Goal: Use online tool/utility

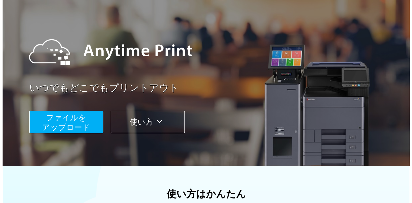
scroll to position [34, 0]
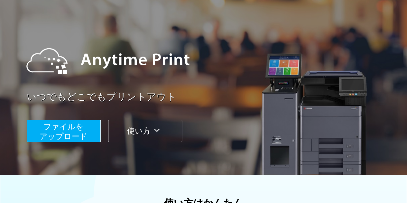
click at [85, 132] on span "ファイルを ​​アップロード" at bounding box center [64, 131] width 48 height 18
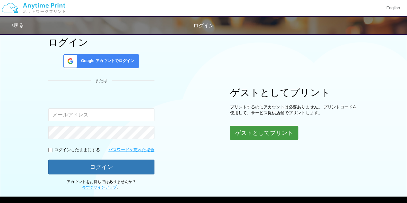
click at [259, 128] on button "ゲストとしてプリント" at bounding box center [264, 133] width 68 height 14
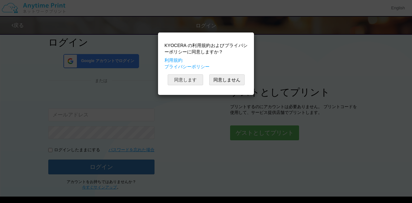
click at [183, 81] on button "同意します" at bounding box center [185, 79] width 35 height 11
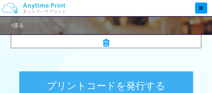
scroll to position [341, 0]
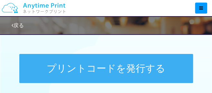
click at [132, 71] on button "プリントコードを発行する" at bounding box center [106, 68] width 174 height 29
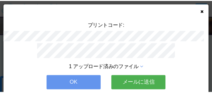
scroll to position [60, 0]
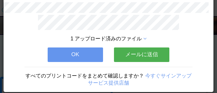
click at [78, 52] on button "OK" at bounding box center [75, 54] width 55 height 14
